Goal: Task Accomplishment & Management: Manage account settings

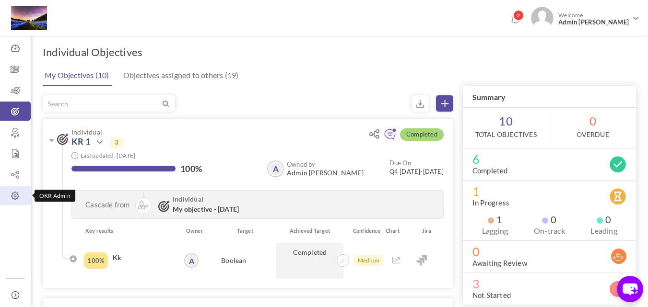
click at [13, 201] on link "OKR Admin" at bounding box center [15, 195] width 31 height 19
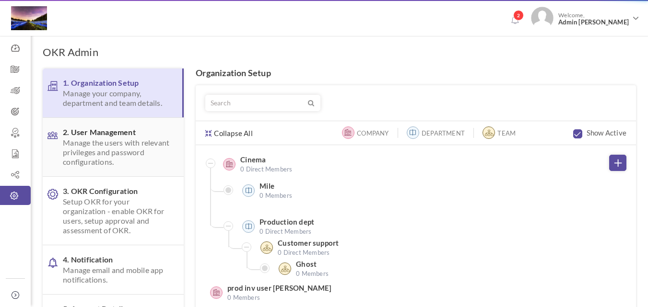
scroll to position [34, 0]
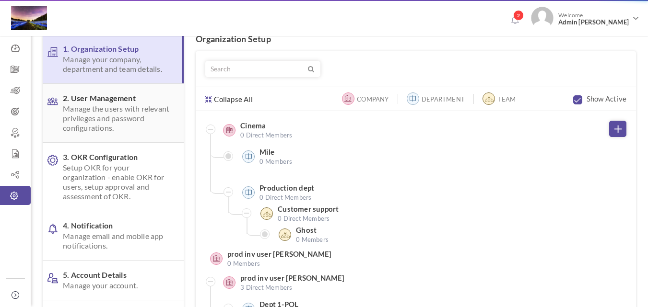
click at [155, 111] on span "2. User Management Manage the users with relevant privileges and password confi…" at bounding box center [117, 112] width 109 height 39
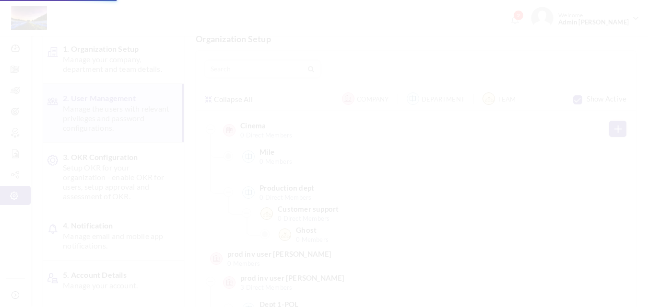
click at [149, 188] on span "3. OKR Configuration Setup OKR for your organization - enable OKR for users, se…" at bounding box center [117, 176] width 109 height 49
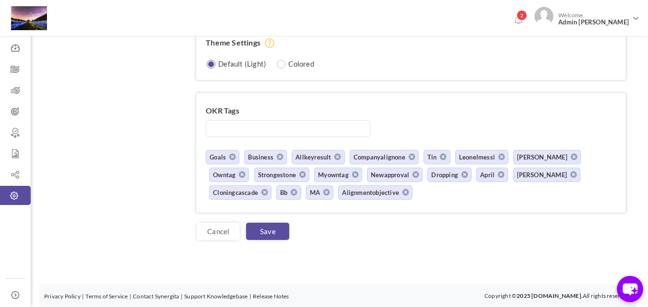
scroll to position [1057, 0]
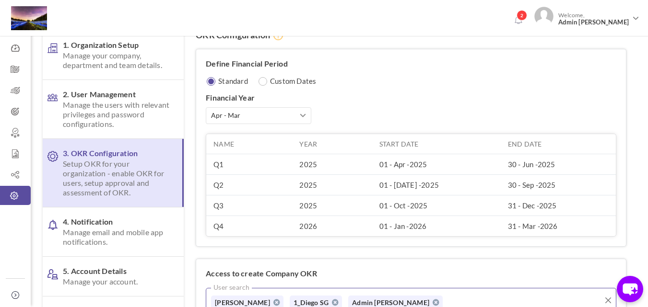
scroll to position [0, 0]
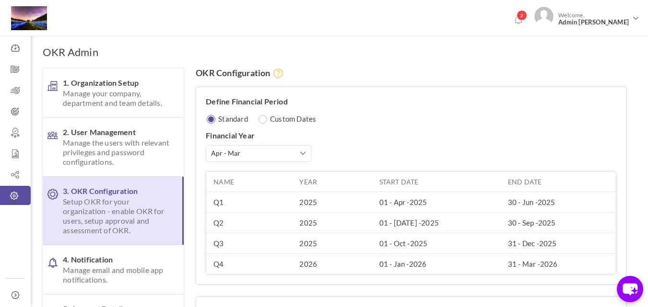
click at [524, 101] on div "Define Financial Period Standard Custom Dates Financial Year Jan - Dec Apr - Ma…" at bounding box center [411, 185] width 430 height 197
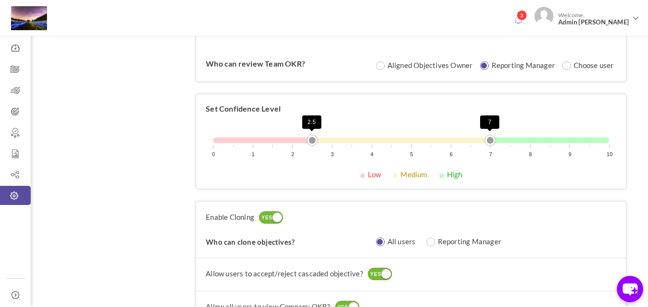
scroll to position [767, 0]
